Goal: Transaction & Acquisition: Purchase product/service

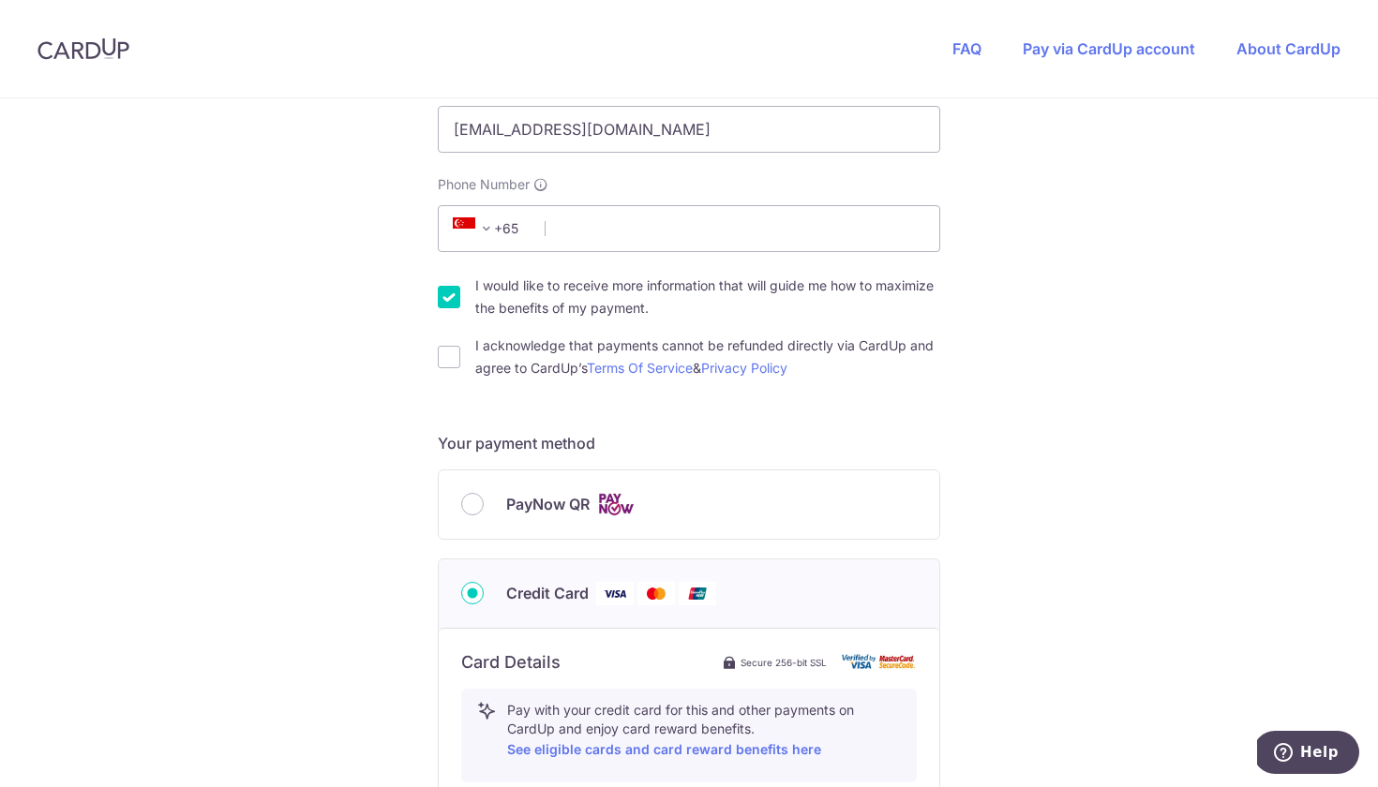
scroll to position [499, 0]
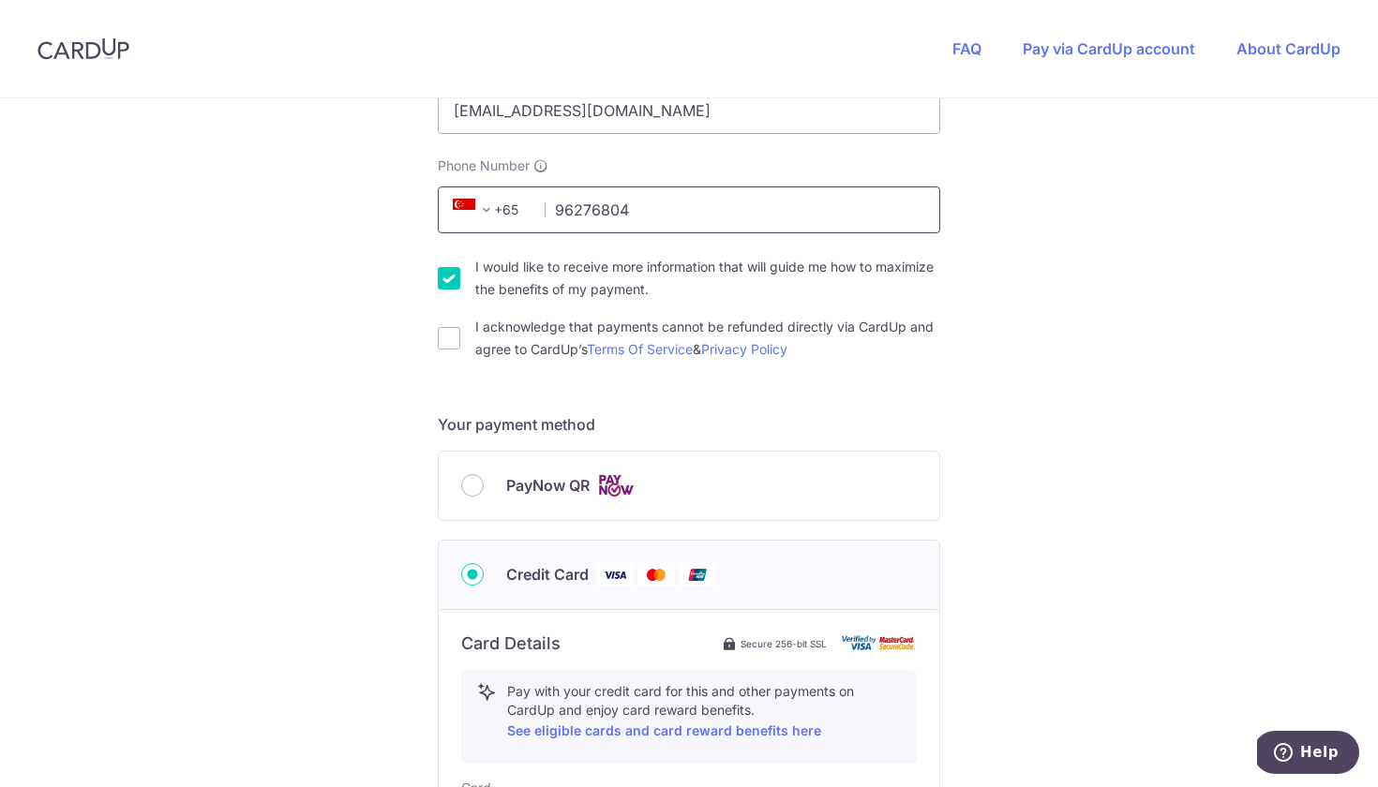
type input "96276804"
click at [359, 492] on div "You are paying UPVUE PTE. LTD. UPVUE PTE. LTD. uses CardUp to accept payments. …" at bounding box center [689, 514] width 1378 height 1829
click at [438, 289] on input "I would like to receive more information that will guide me how to maximize the…" at bounding box center [449, 278] width 22 height 22
checkbox input "false"
click at [451, 329] on input "I acknowledge that payments cannot be refunded directly via CardUp and agree to…" at bounding box center [449, 338] width 22 height 22
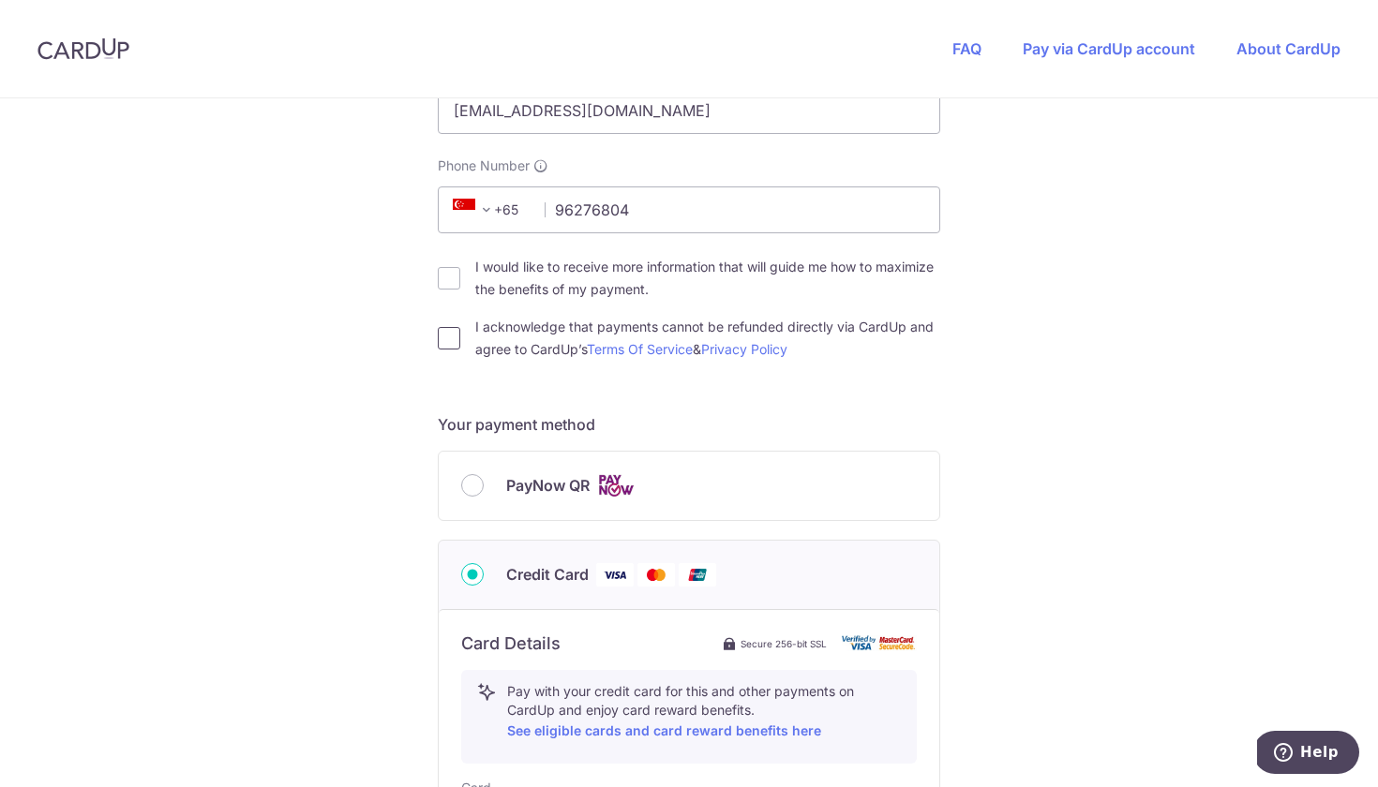
checkbox input "true"
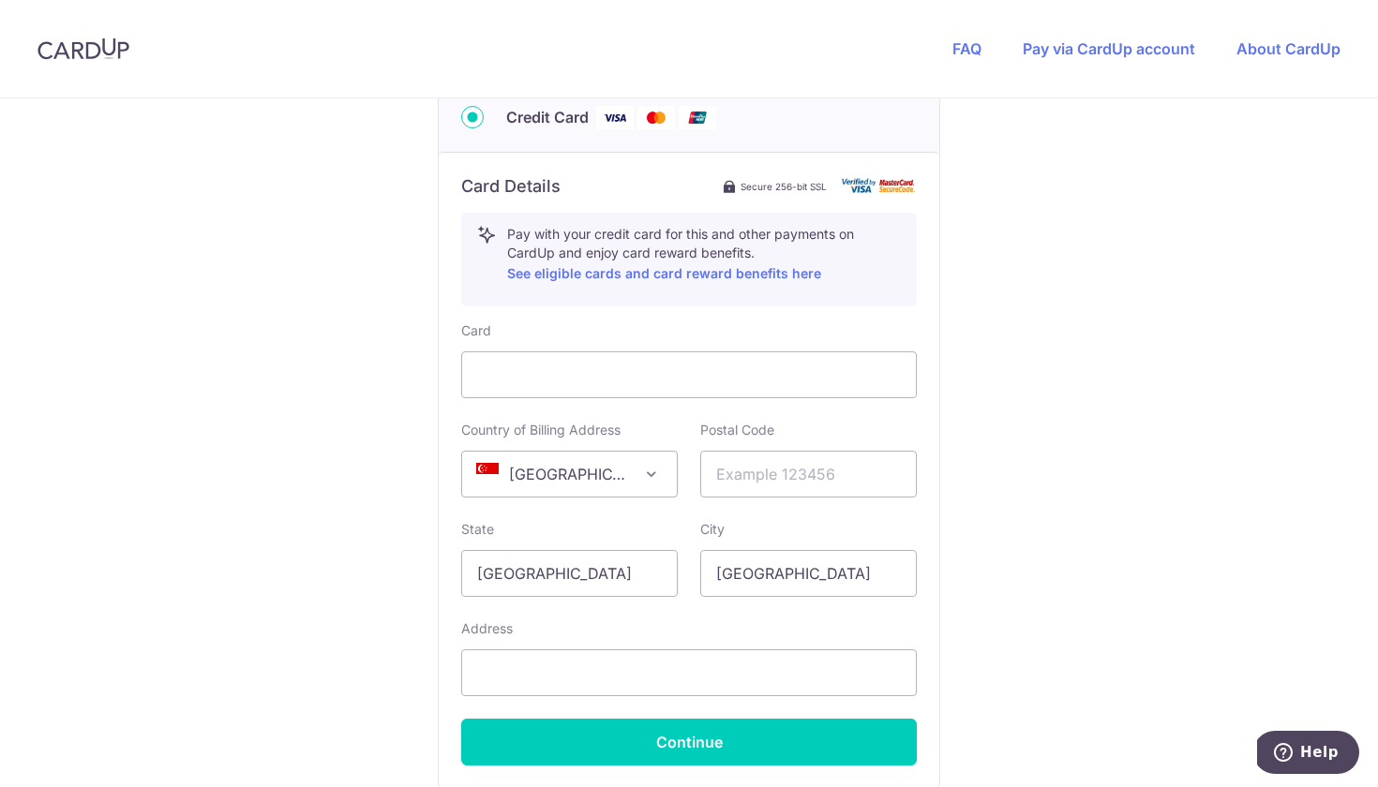
scroll to position [970, 0]
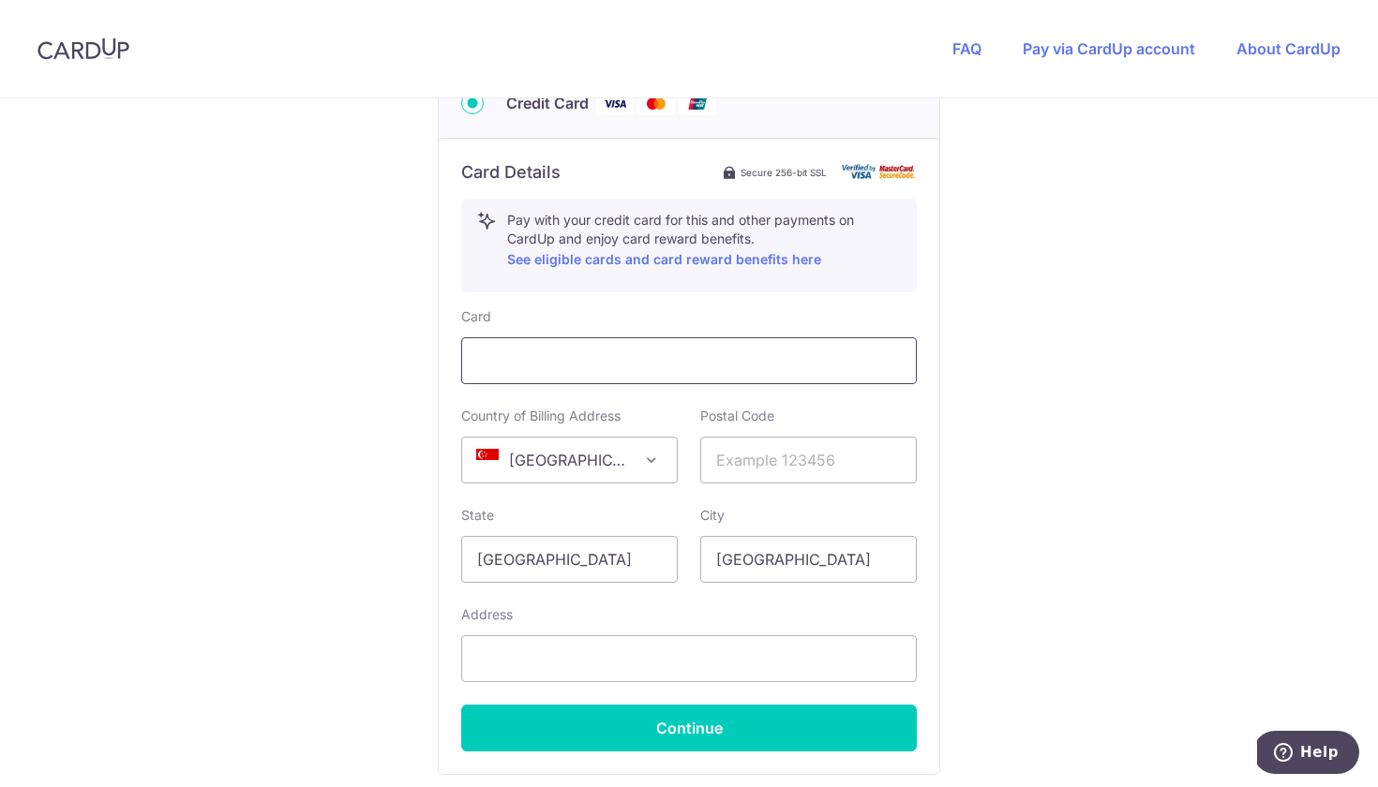
click at [570, 378] on div at bounding box center [689, 360] width 456 height 47
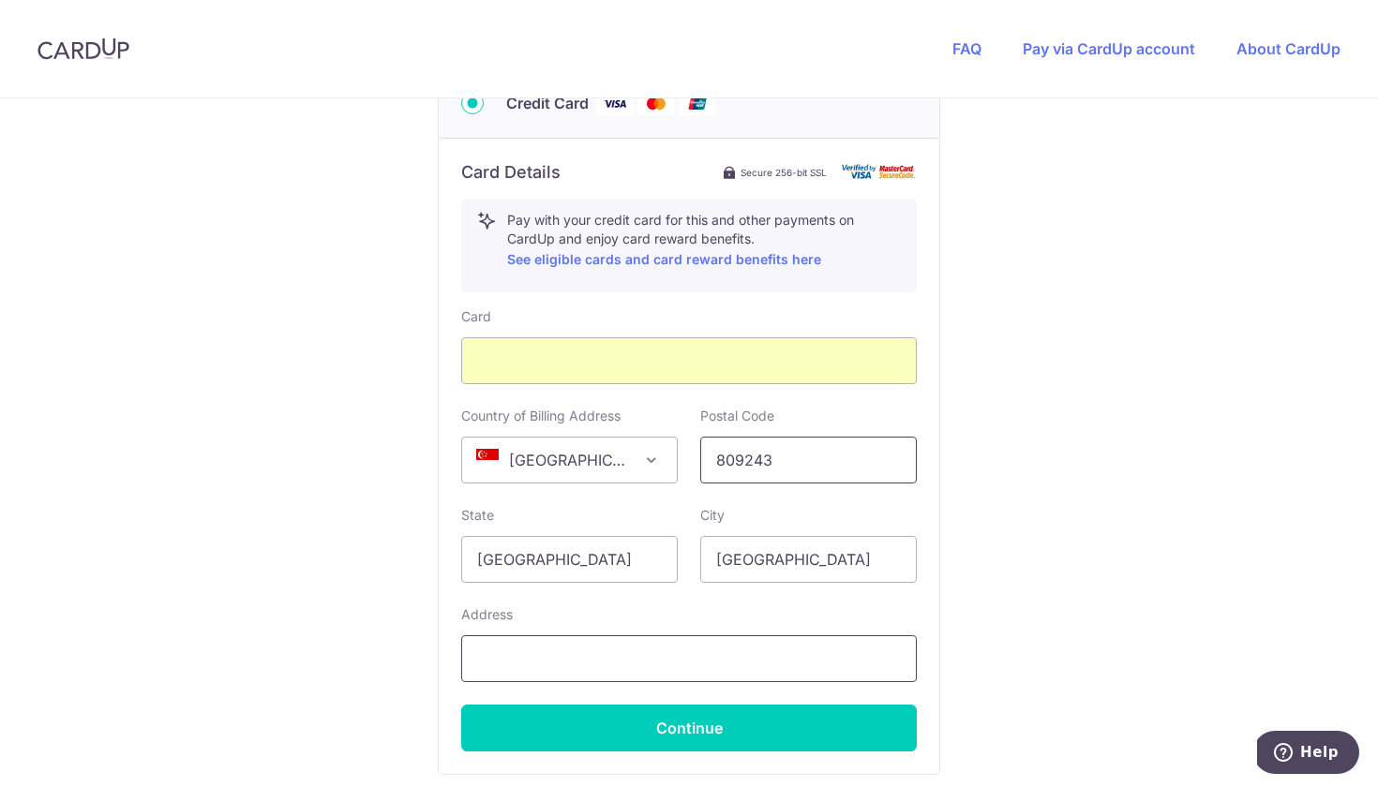
type input "809243"
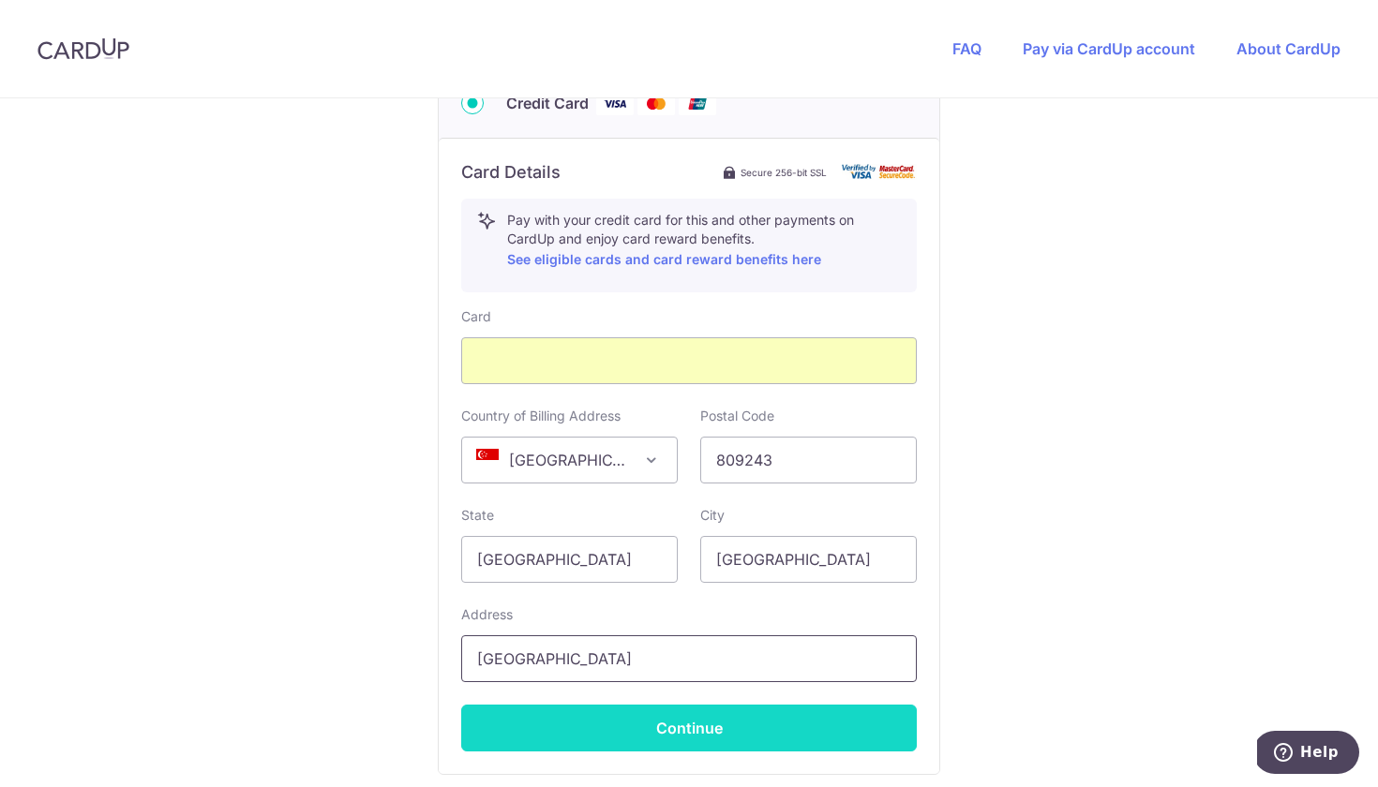
type input "83 jalan jarak"
click at [590, 725] on button "Continue" at bounding box center [689, 728] width 456 height 47
type input "**** 3597"
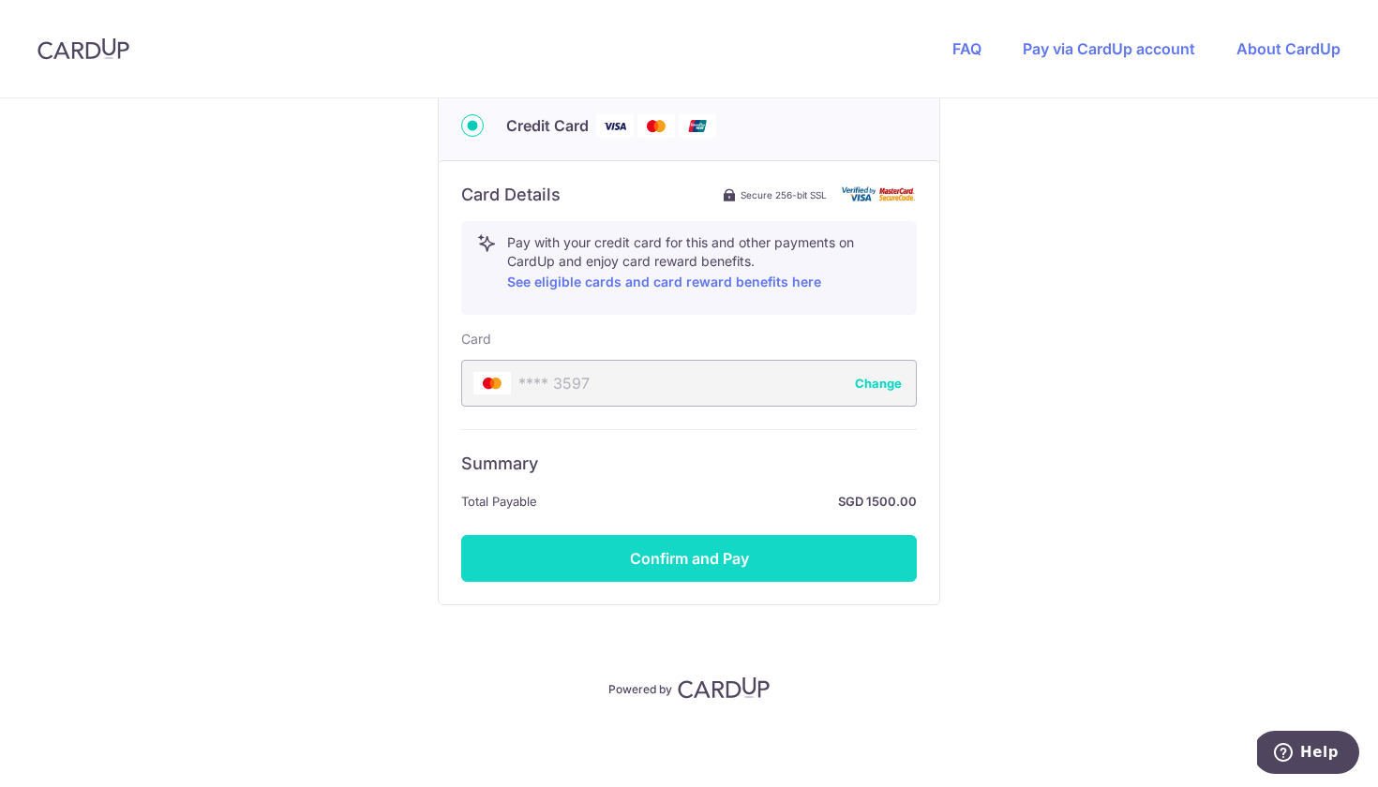
scroll to position [948, 0]
click at [575, 559] on button "Confirm and Pay" at bounding box center [689, 558] width 456 height 47
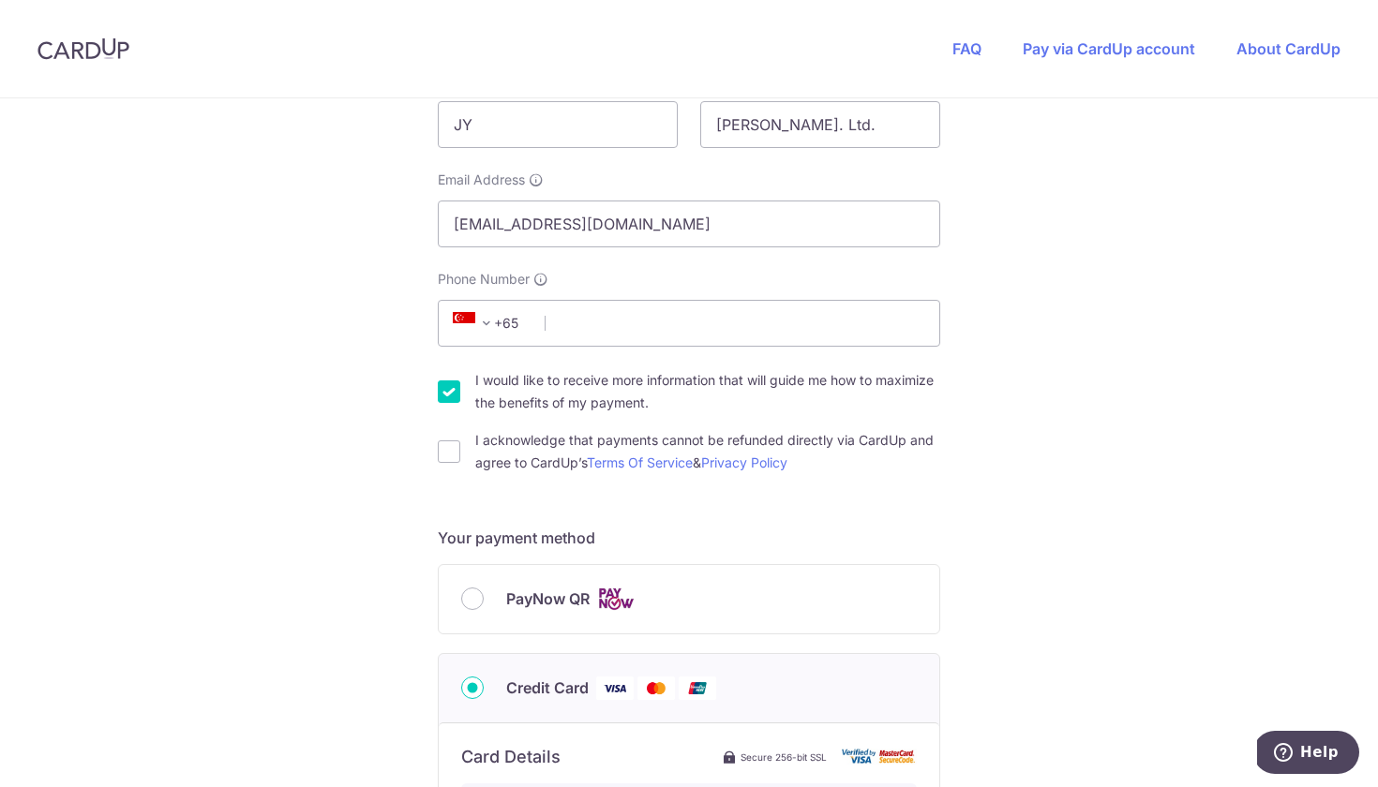
scroll to position [491, 0]
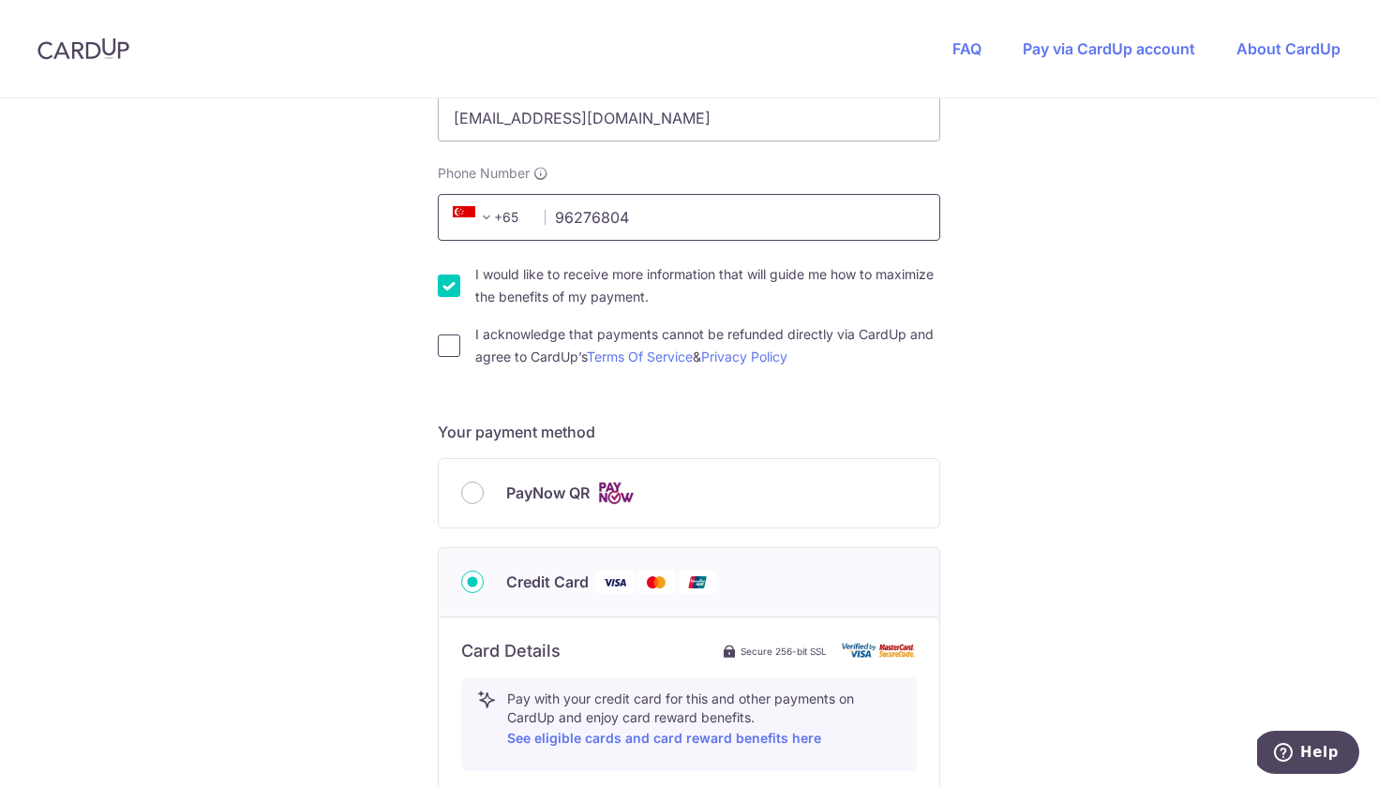
type input "96276804"
click at [450, 338] on input "I acknowledge that payments cannot be refunded directly via CardUp and agree to…" at bounding box center [449, 346] width 22 height 22
checkbox input "true"
click at [445, 286] on input "I would like to receive more information that will guide me how to maximize the…" at bounding box center [449, 286] width 22 height 22
checkbox input "false"
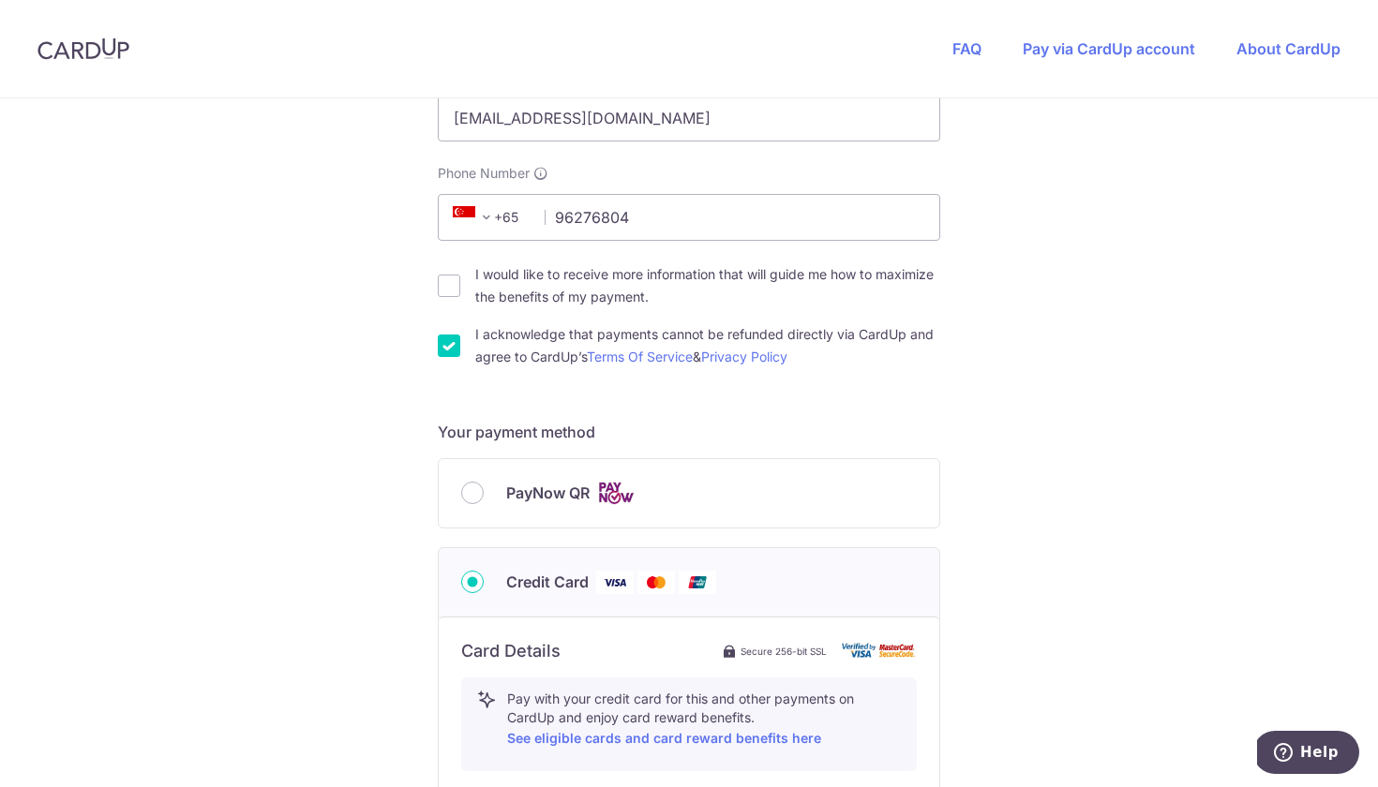
click at [309, 446] on div "You are paying UPVUE PTE. LTD. UPVUE PTE. LTD. uses CardUp to accept payments. …" at bounding box center [689, 521] width 1378 height 1829
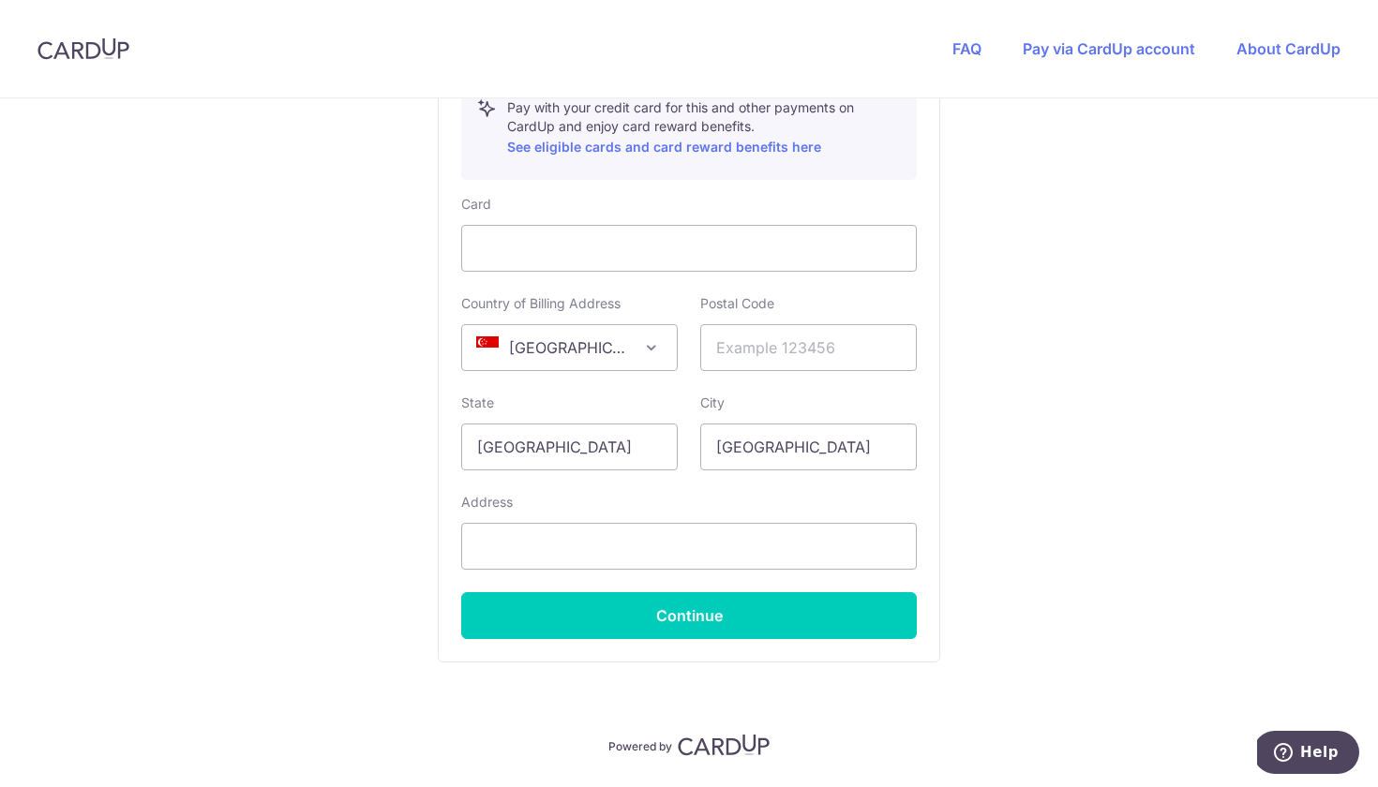
scroll to position [1099, 0]
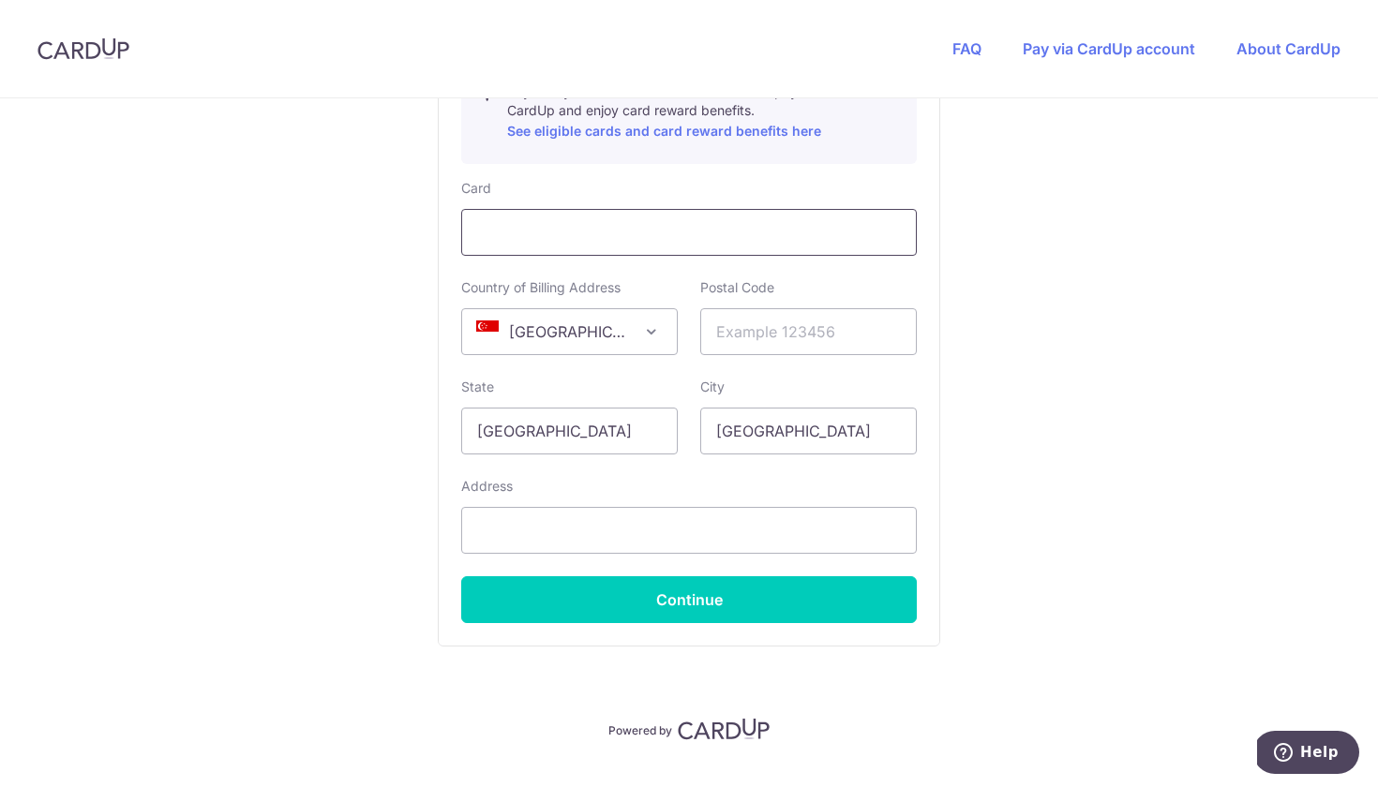
click at [535, 251] on div at bounding box center [689, 232] width 456 height 47
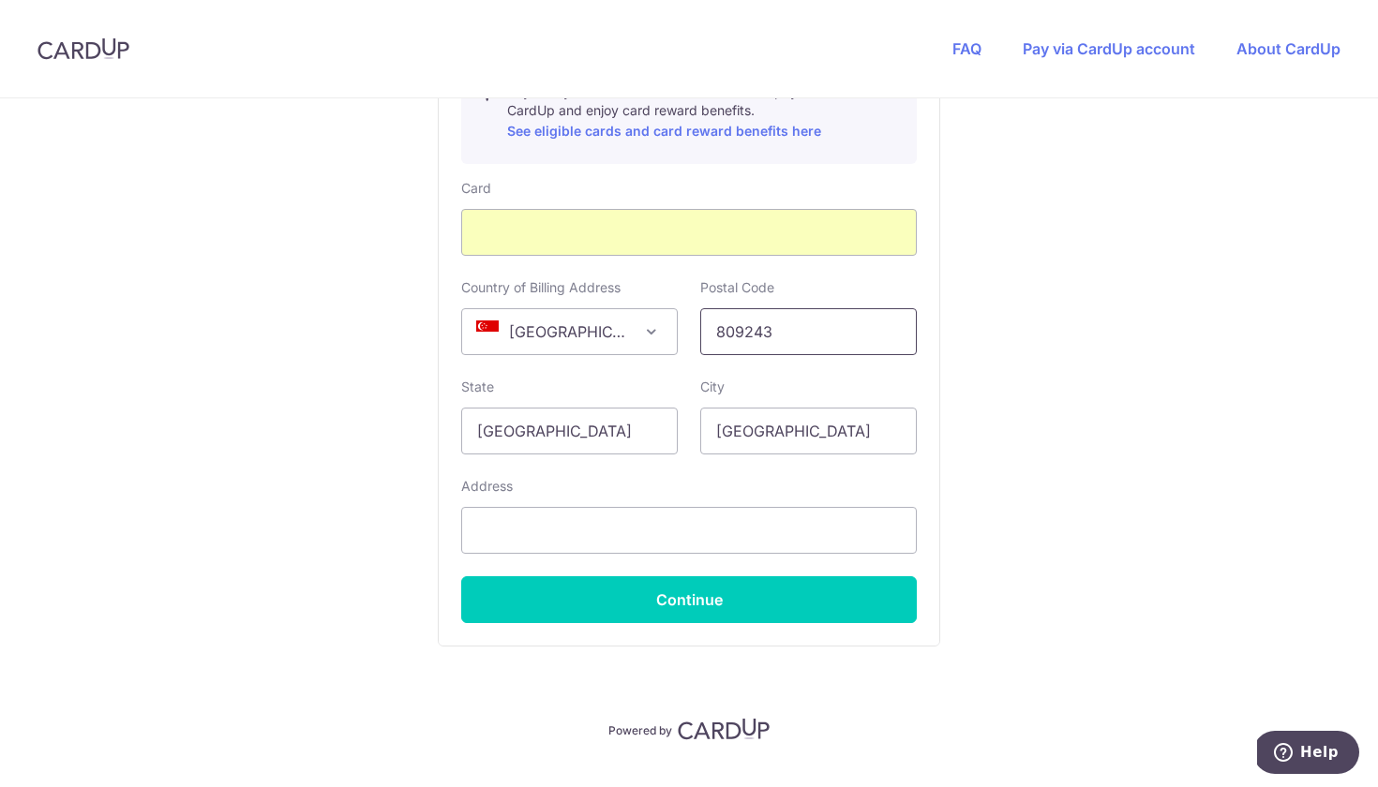
type input "809243"
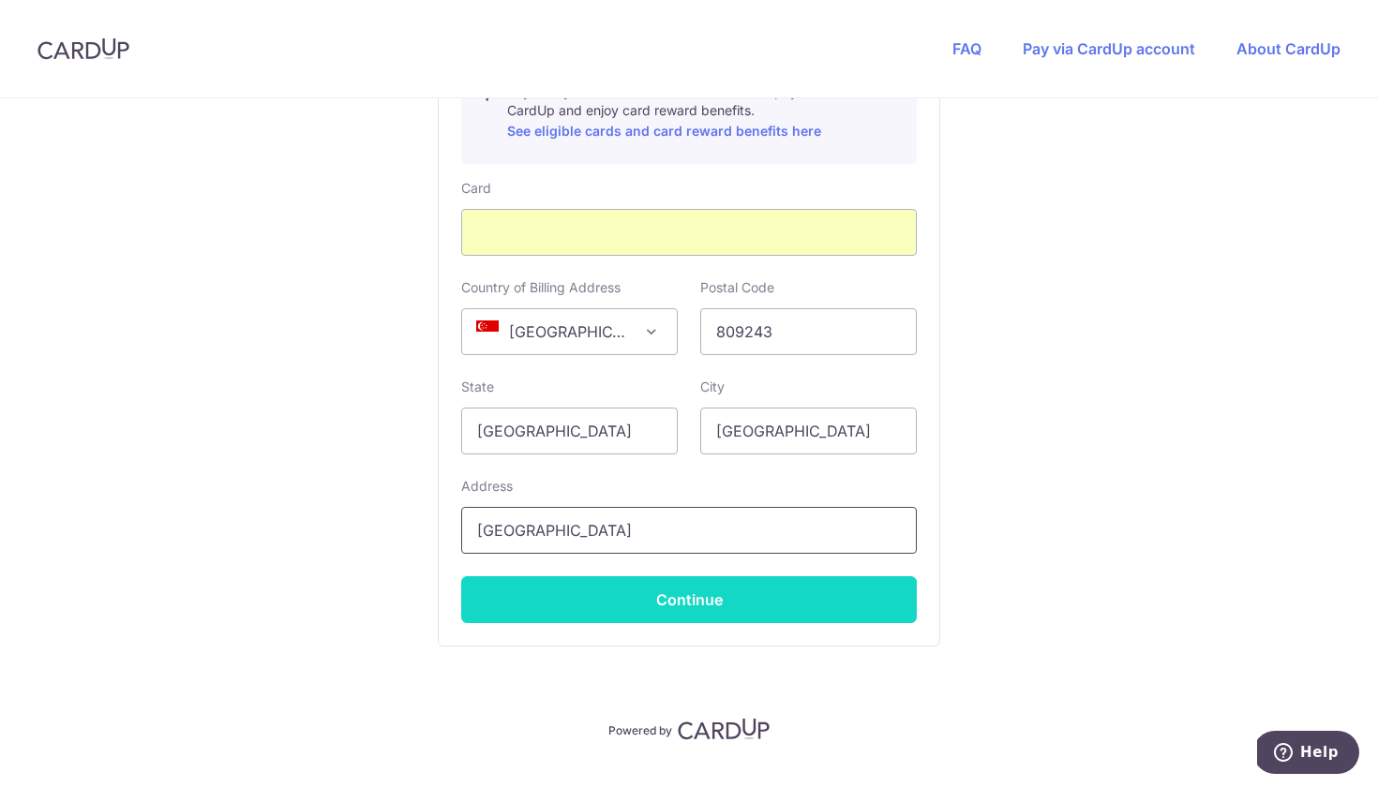
type input "[GEOGRAPHIC_DATA]"
click at [715, 607] on button "Continue" at bounding box center [689, 600] width 456 height 47
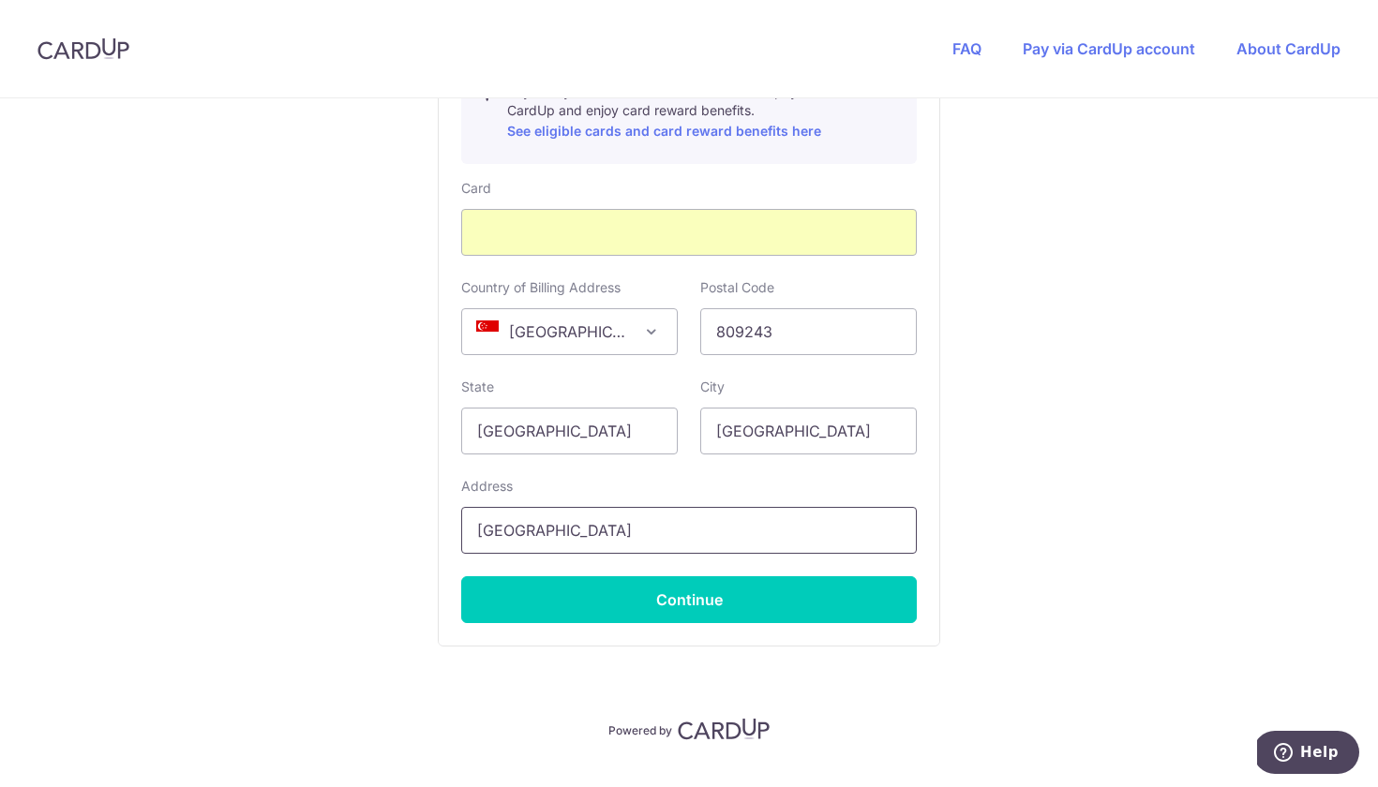
type input "**** 3597"
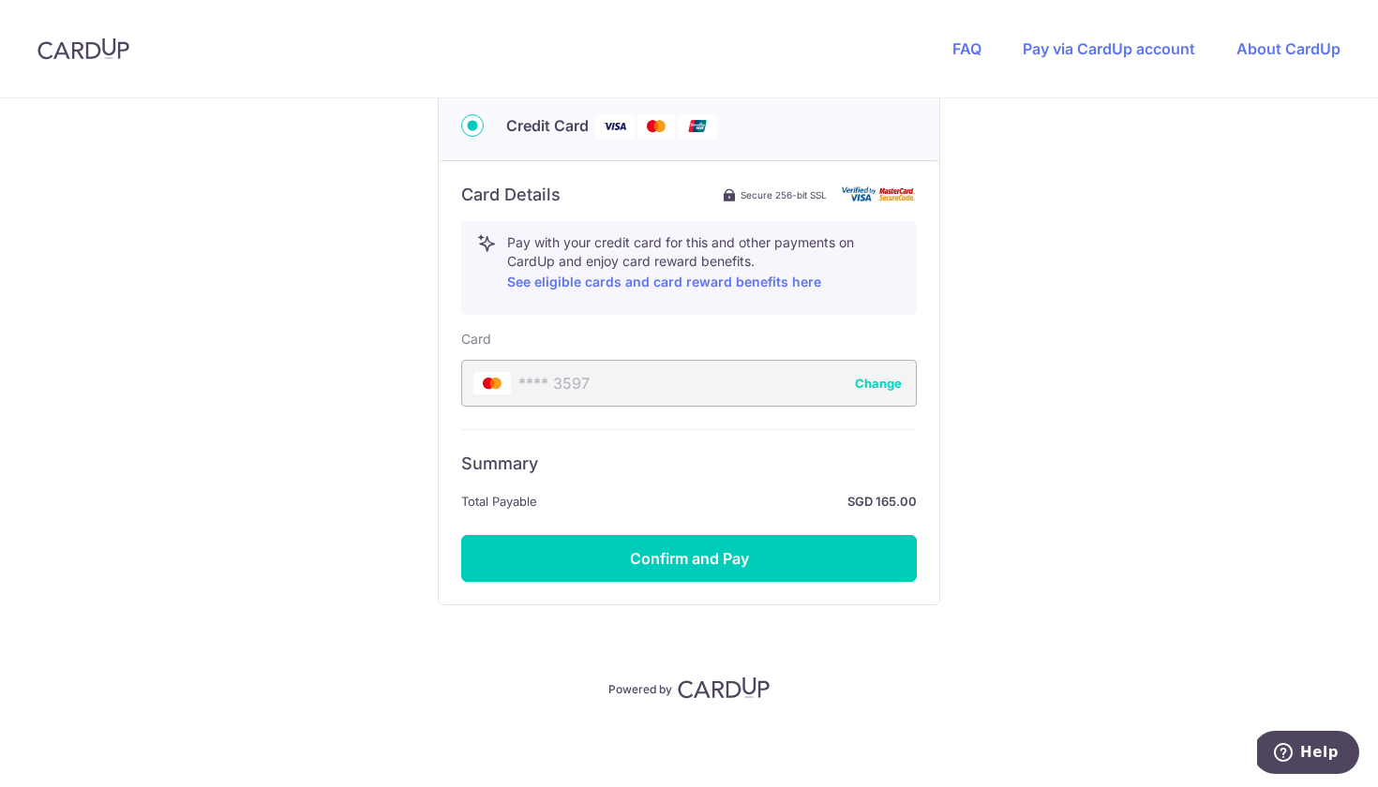
scroll to position [787, 0]
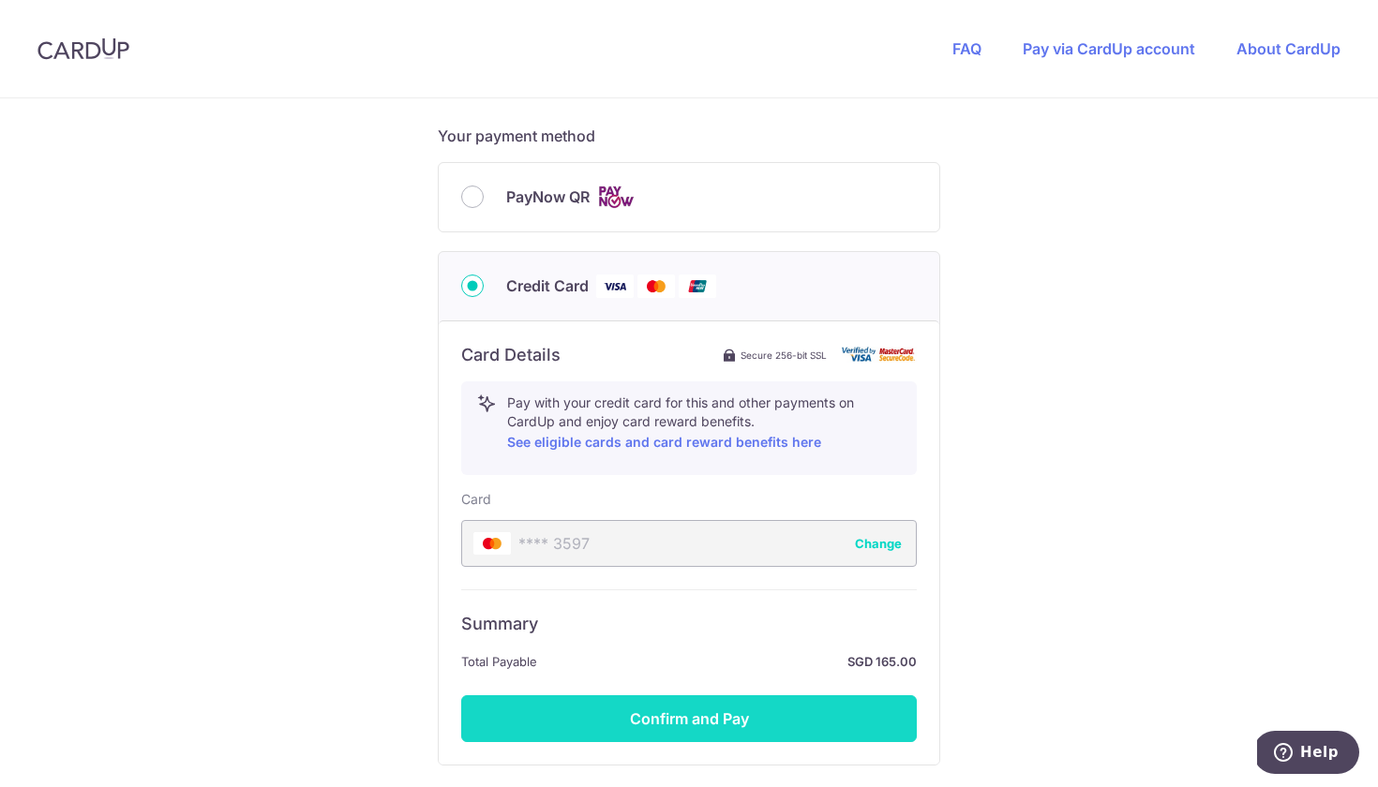
click at [727, 733] on button "Confirm and Pay" at bounding box center [689, 719] width 456 height 47
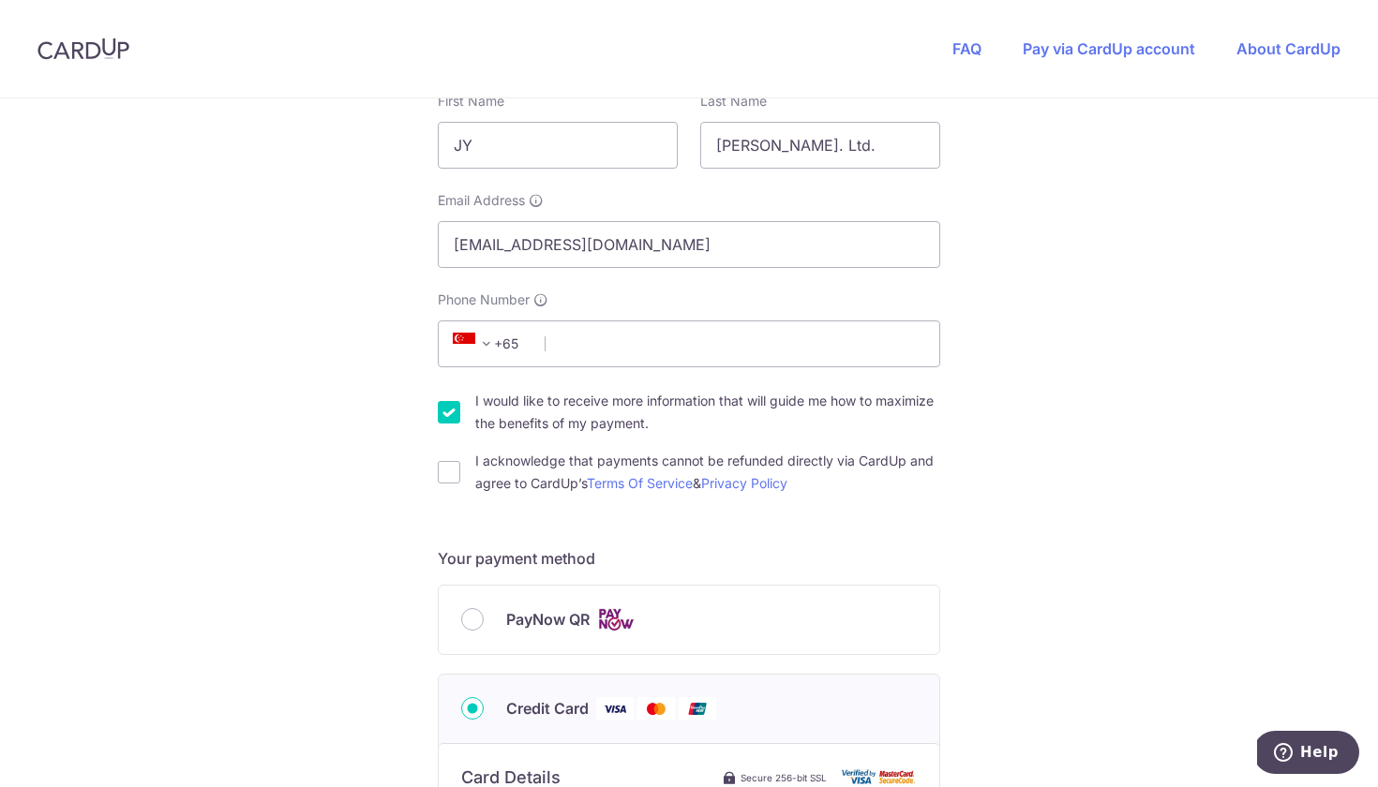
scroll to position [369, 0]
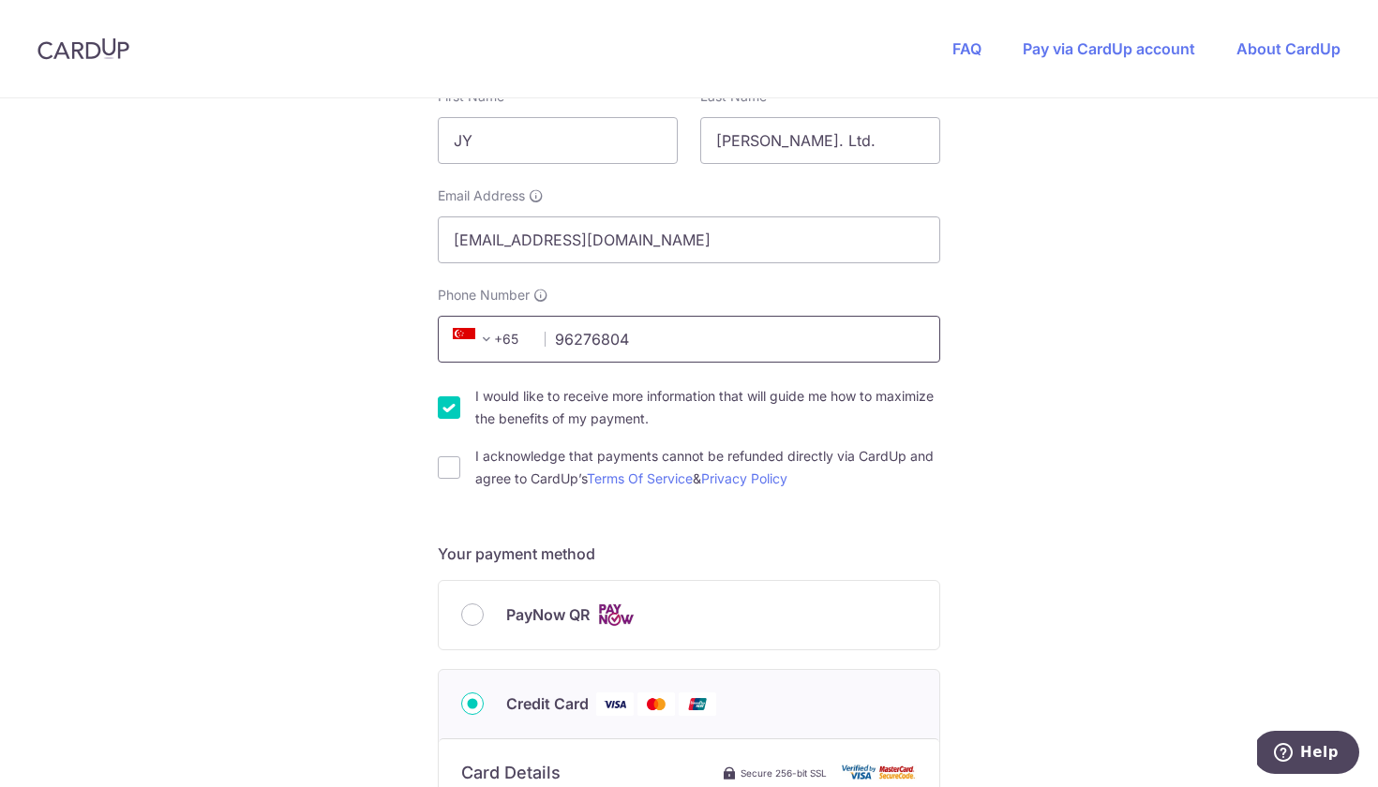
type input "96276804"
click at [384, 463] on div "You are paying UPVUE PTE. LTD. UPVUE PTE. LTD. uses CardUp to accept payments. …" at bounding box center [689, 643] width 1378 height 1829
click at [443, 412] on input "I would like to receive more information that will guide me how to maximize the…" at bounding box center [449, 408] width 22 height 22
checkbox input "false"
click at [444, 457] on input "I acknowledge that payments cannot be refunded directly via CardUp and agree to…" at bounding box center [449, 468] width 22 height 22
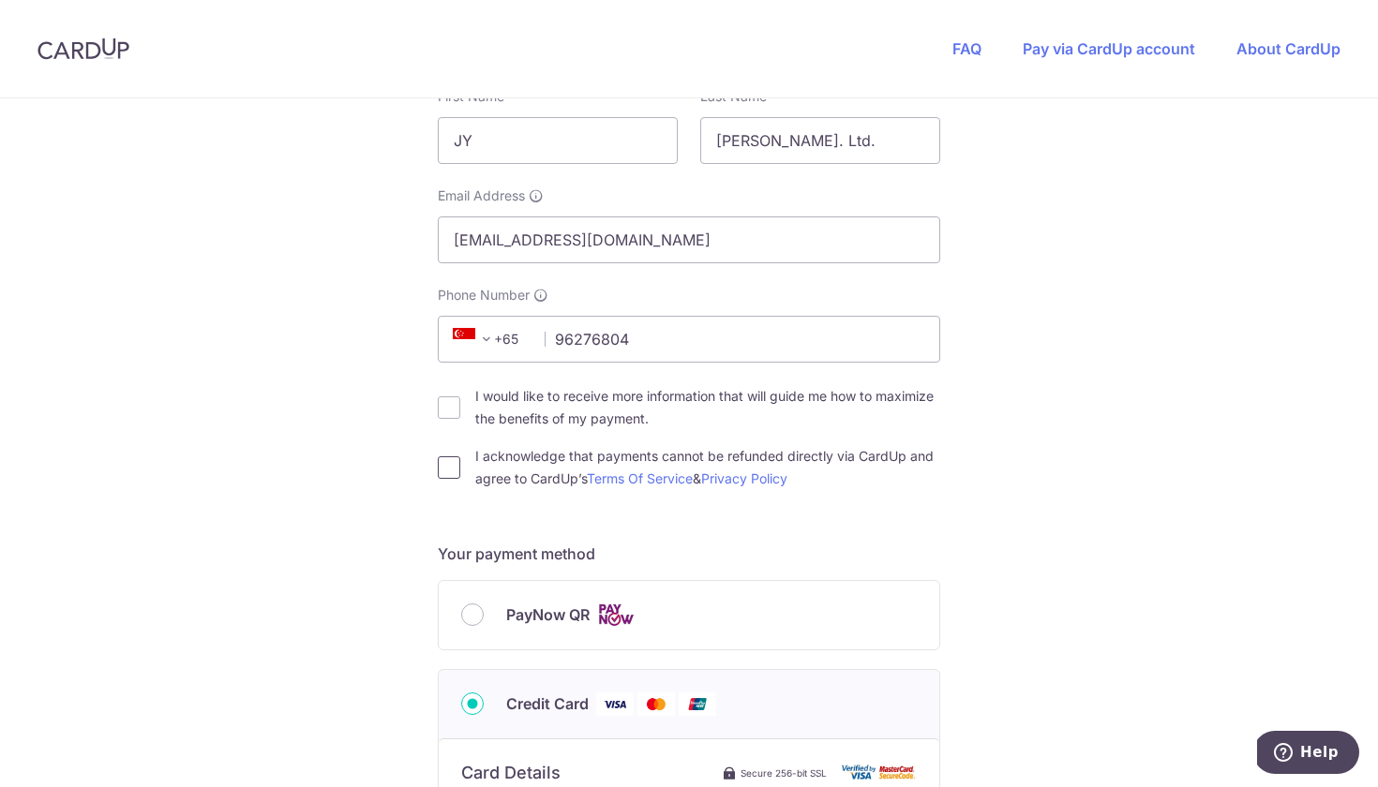
checkbox input "true"
click at [230, 507] on div "You are paying UPVUE PTE. LTD. UPVUE PTE. LTD. uses CardUp to accept payments. …" at bounding box center [689, 643] width 1378 height 1829
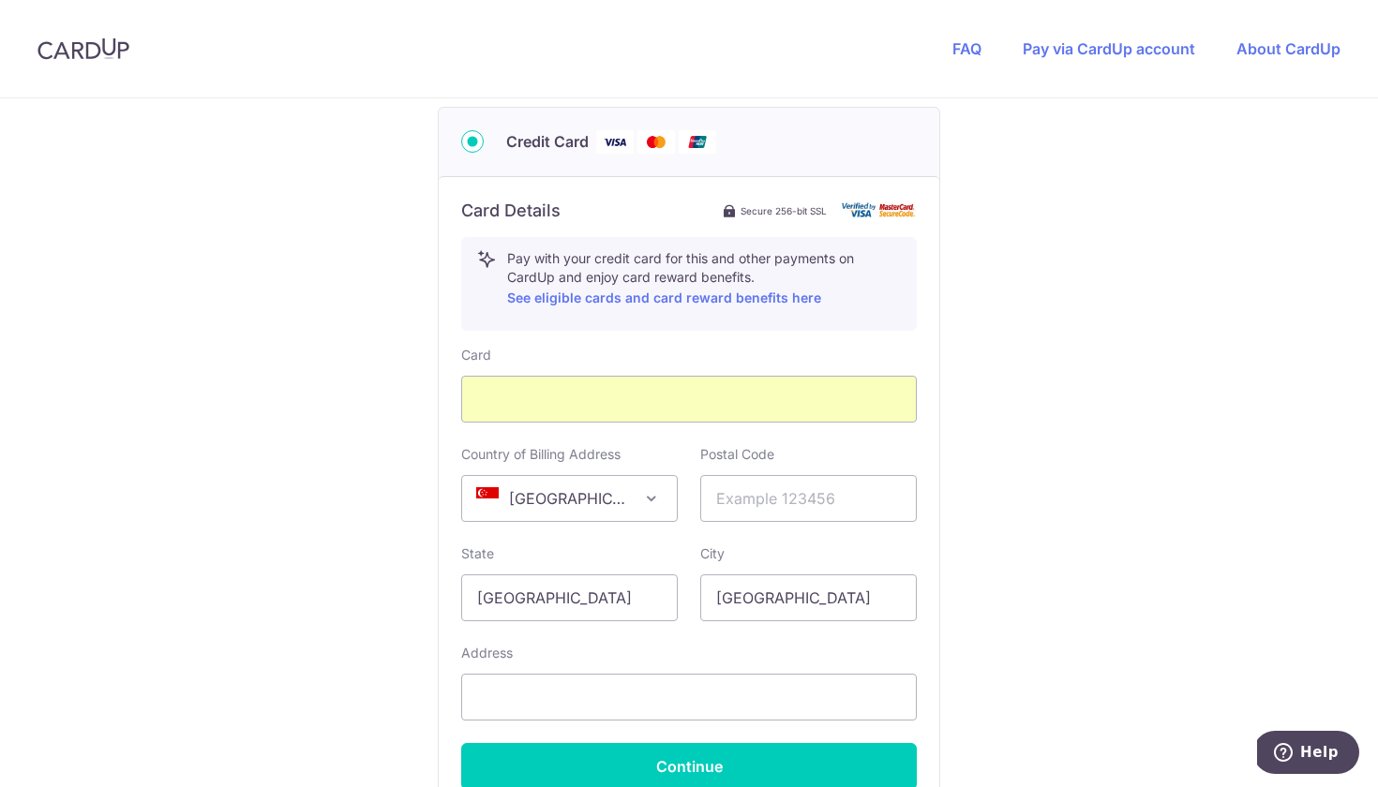
scroll to position [941, 0]
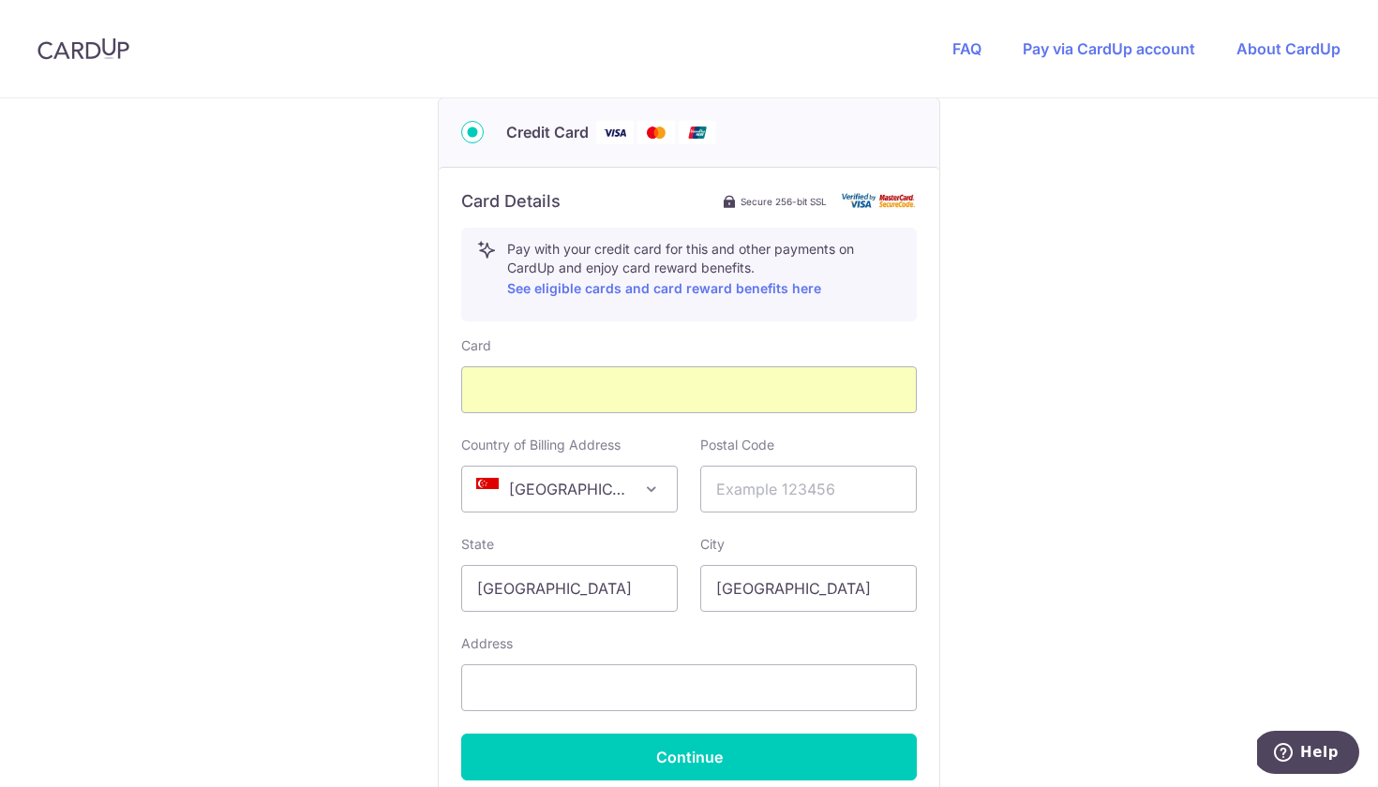
click at [927, 474] on div "Card Details Secure 256-bit SSL Pay with your credit card for this and other pa…" at bounding box center [689, 485] width 501 height 637
click at [670, 401] on div at bounding box center [689, 390] width 456 height 47
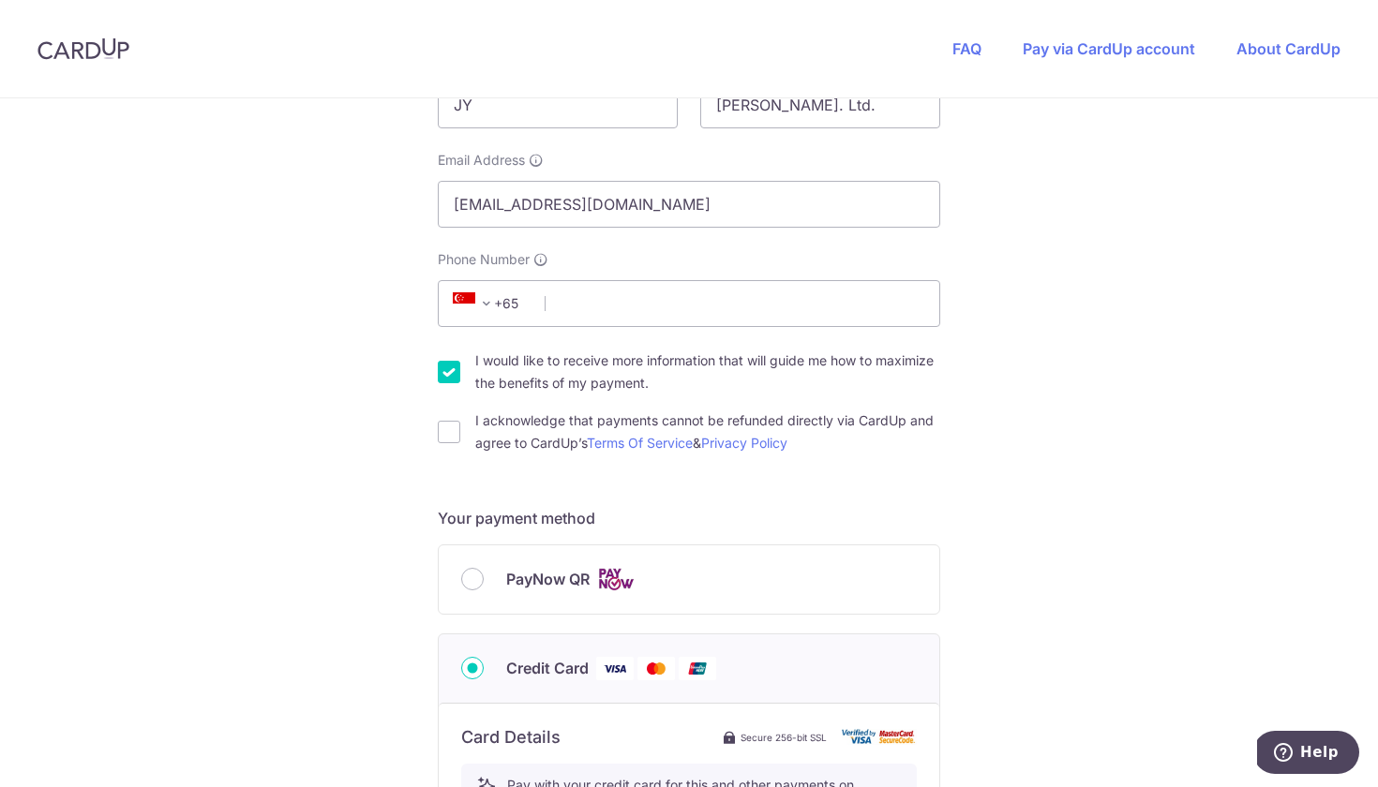
scroll to position [410, 0]
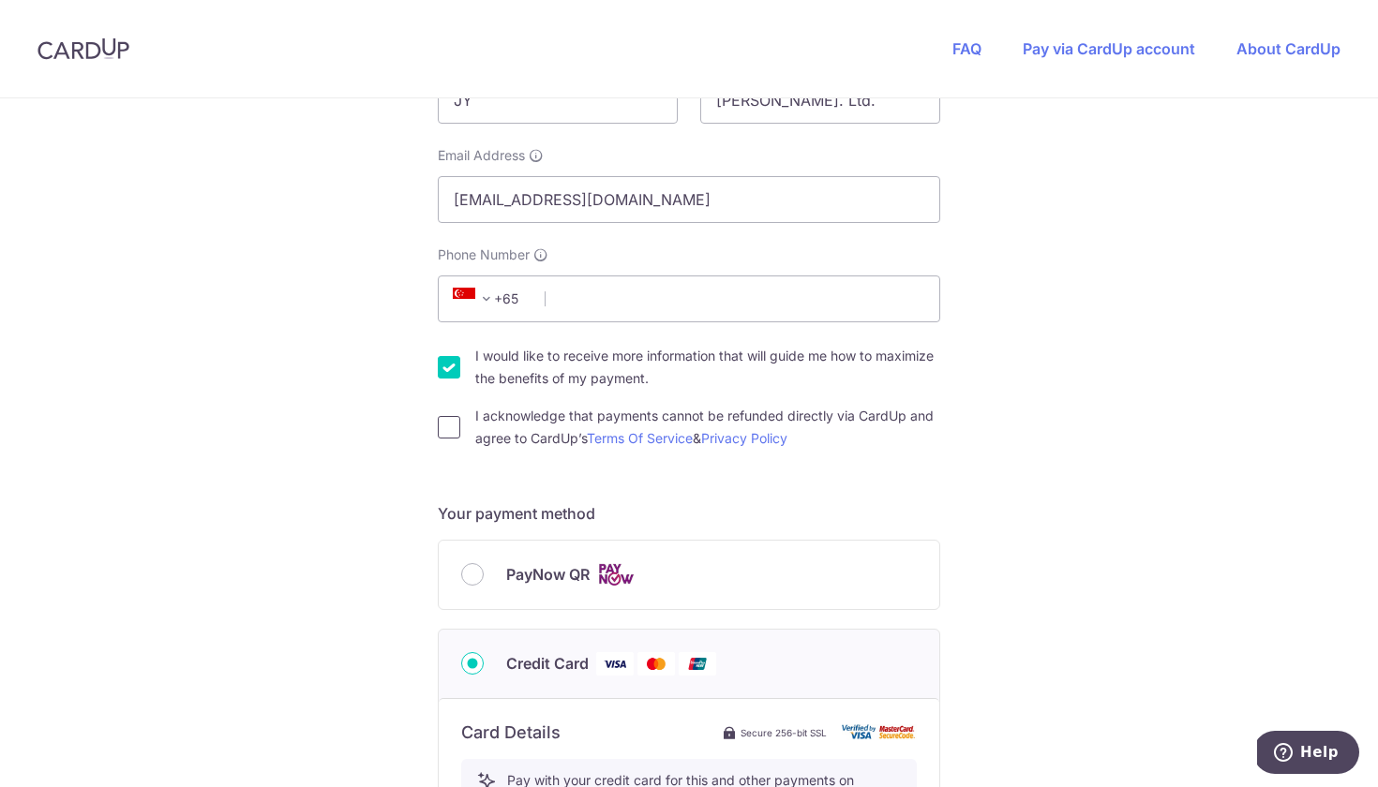
click at [446, 433] on input "I acknowledge that payments cannot be refunded directly via CardUp and agree to…" at bounding box center [449, 427] width 22 height 22
checkbox input "true"
click at [455, 362] on input "I would like to receive more information that will guide me how to maximize the…" at bounding box center [449, 367] width 22 height 22
checkbox input "false"
type input "96276804"
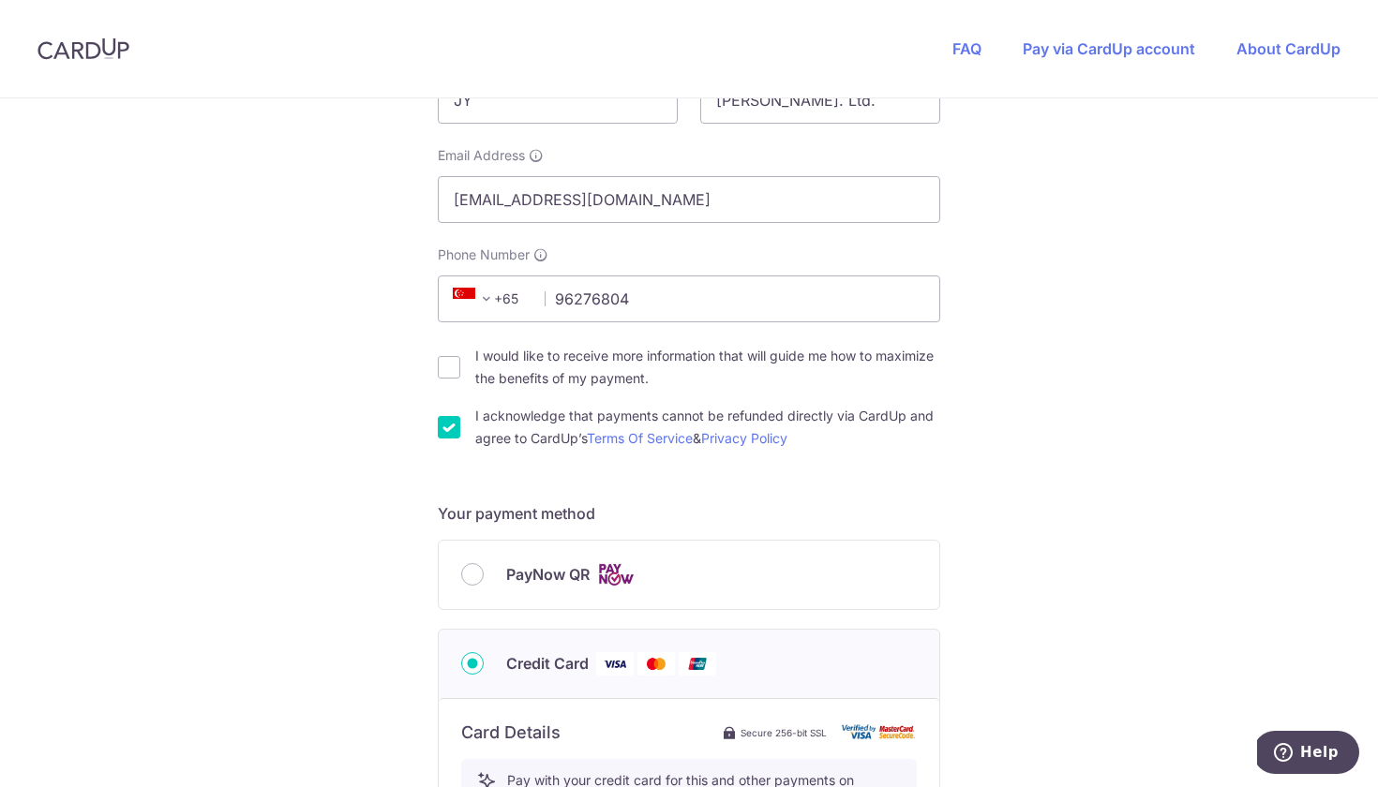
click at [316, 334] on div "You are paying UPVUE PTE. LTD. UPVUE PTE. LTD. uses CardUp to accept payments. …" at bounding box center [689, 603] width 1378 height 1829
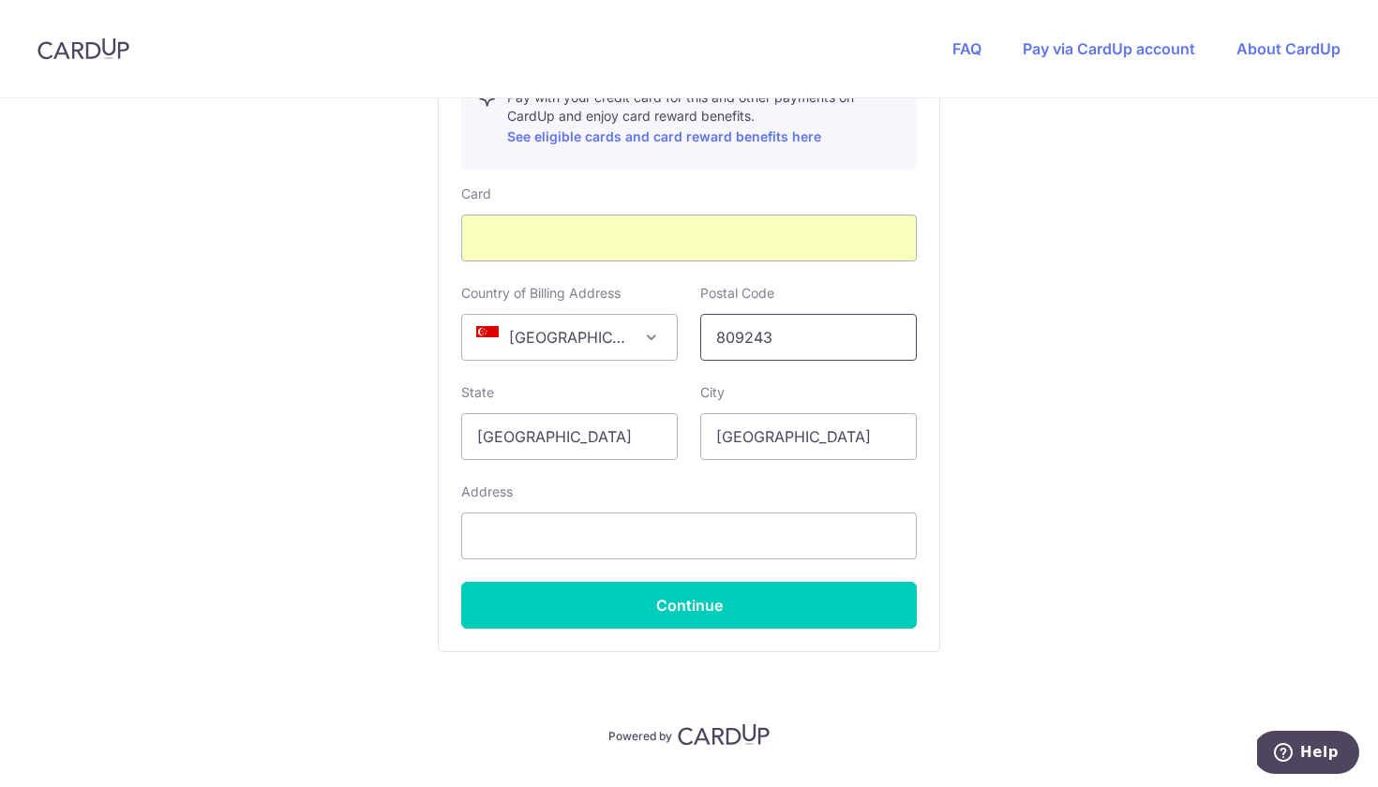
scroll to position [1120, 0]
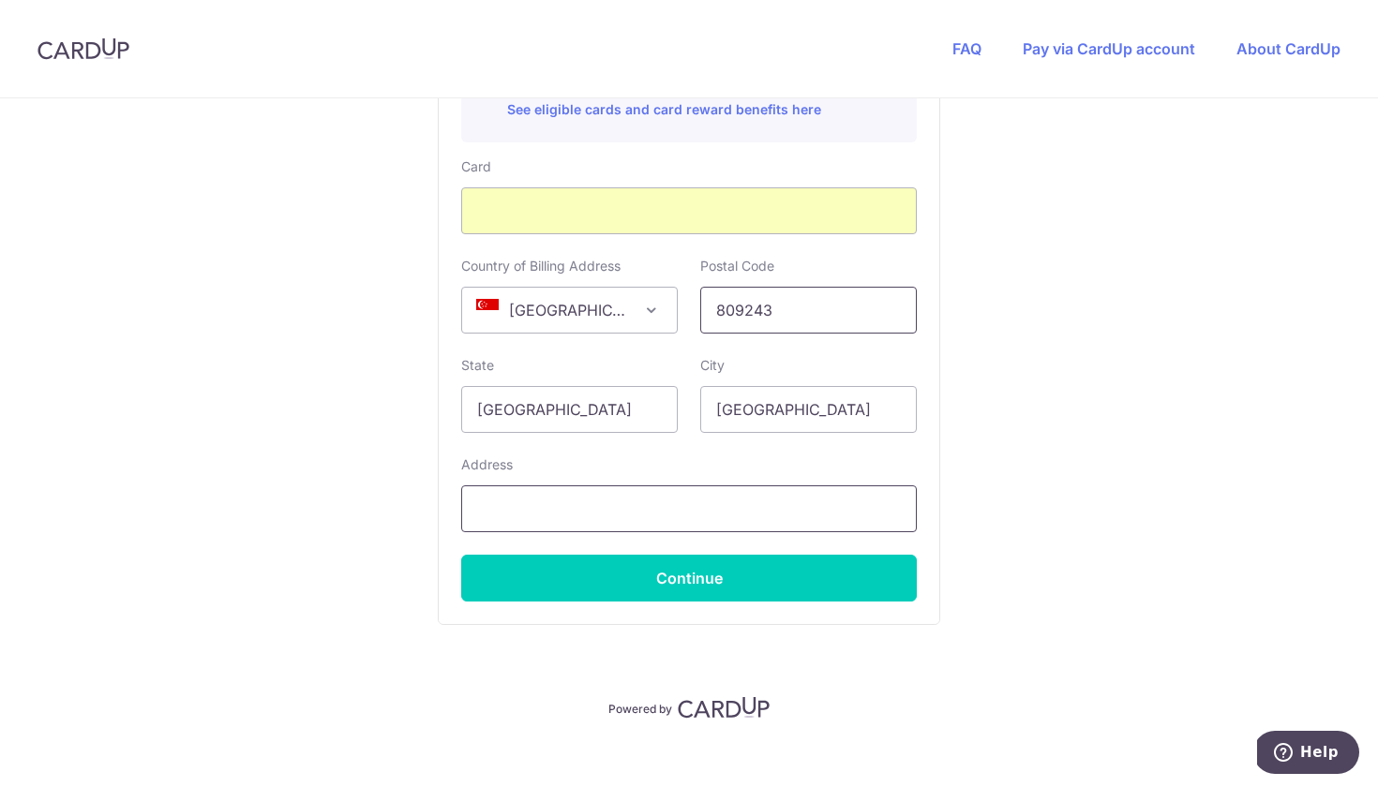
type input "809243"
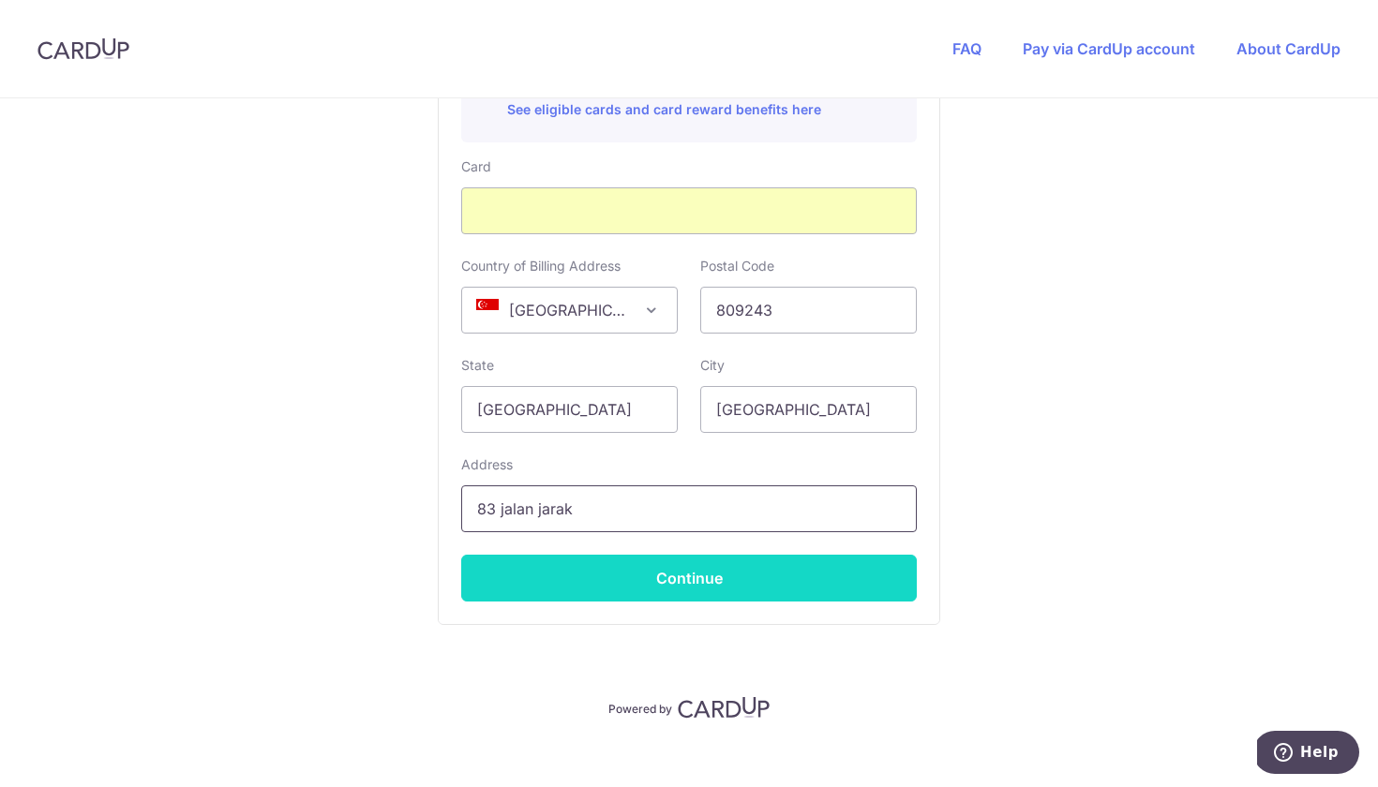
type input "83 jalan jarak"
click at [685, 577] on button "Continue" at bounding box center [689, 578] width 456 height 47
type input "**** 3597"
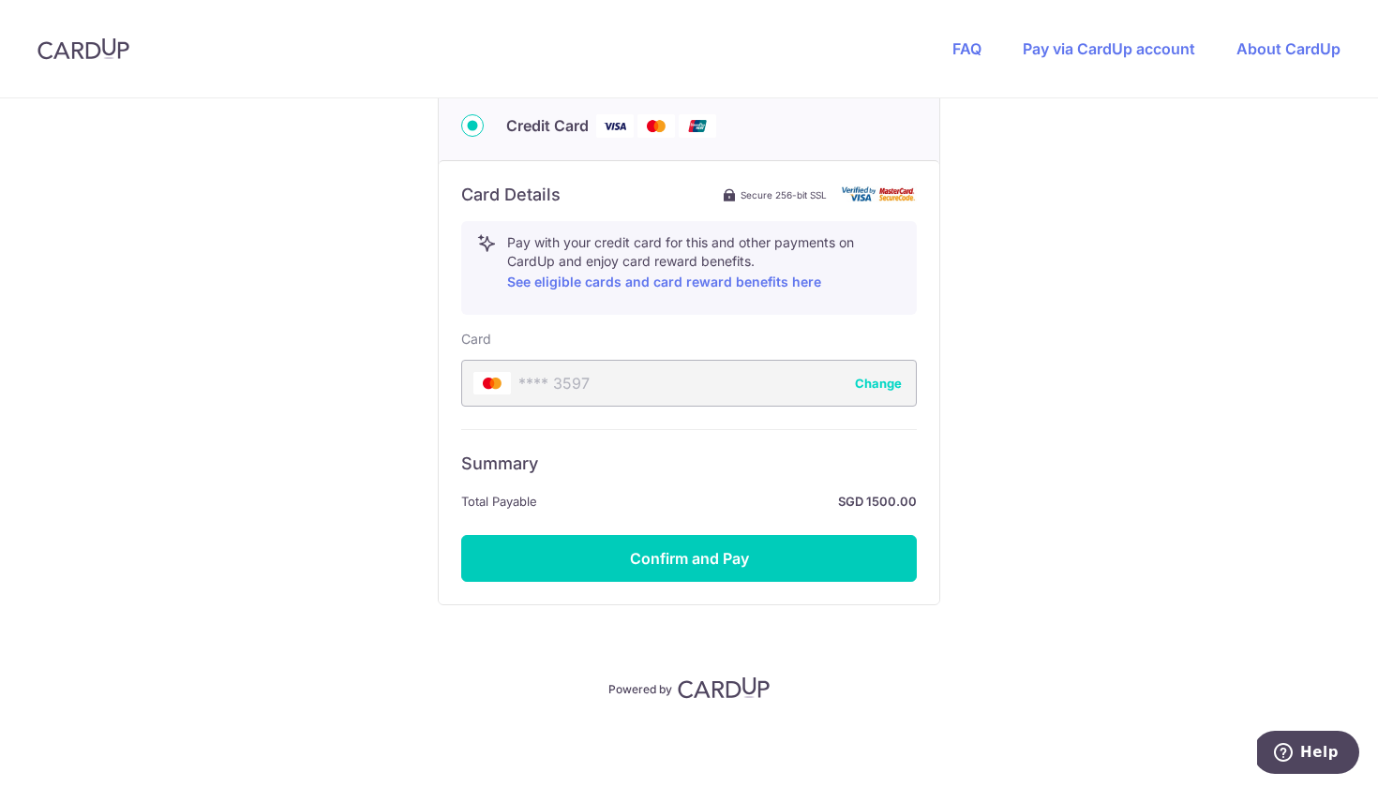
scroll to position [948, 0]
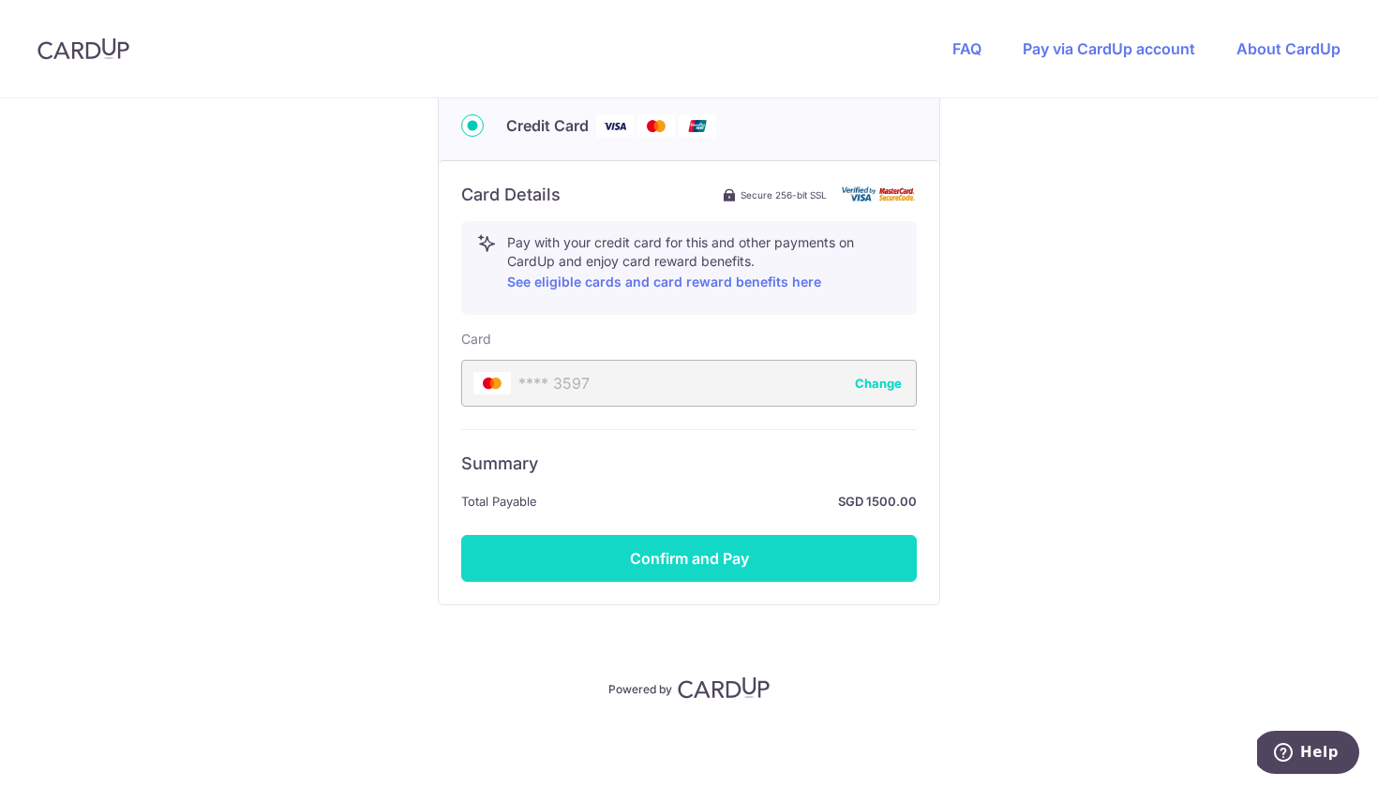
click at [721, 565] on button "Confirm and Pay" at bounding box center [689, 558] width 456 height 47
